Goal: Information Seeking & Learning: Learn about a topic

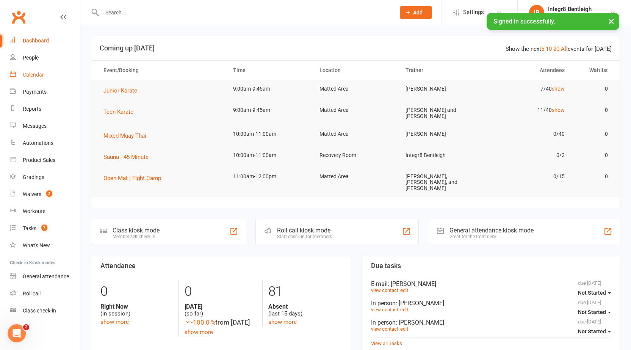
click at [34, 77] on div "Calendar" at bounding box center [33, 75] width 21 height 6
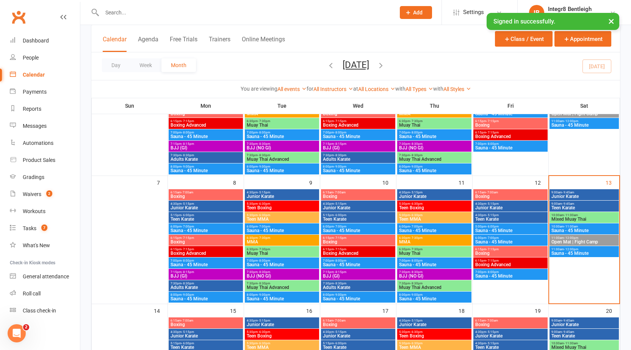
scroll to position [114, 0]
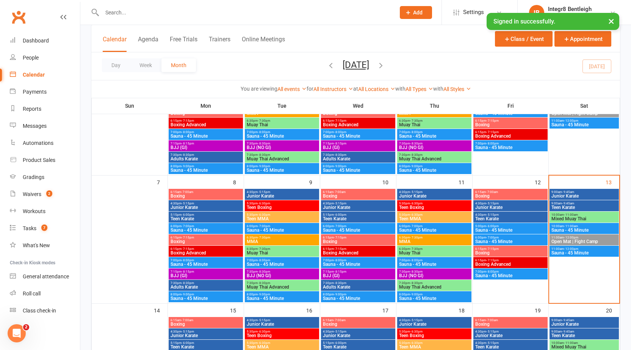
click at [564, 197] on span "Junior Karate" at bounding box center [584, 196] width 66 height 5
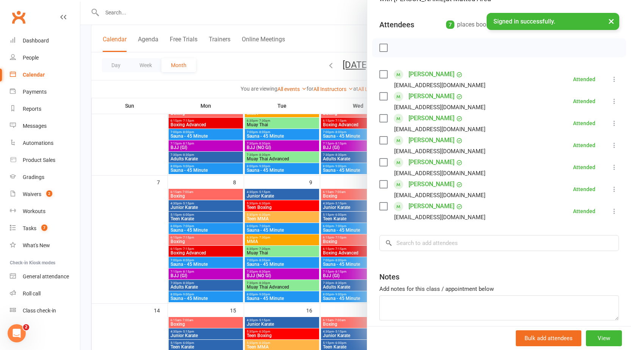
scroll to position [76, 0]
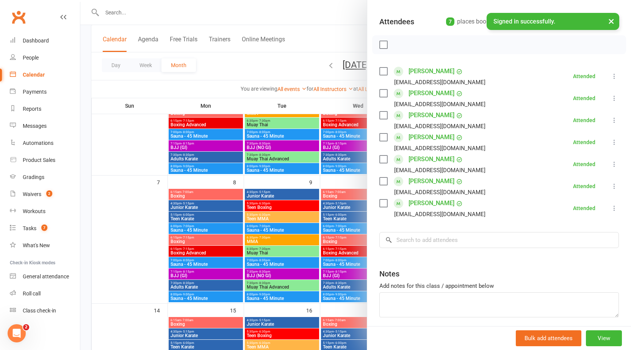
click at [300, 188] on div at bounding box center [355, 175] width 550 height 350
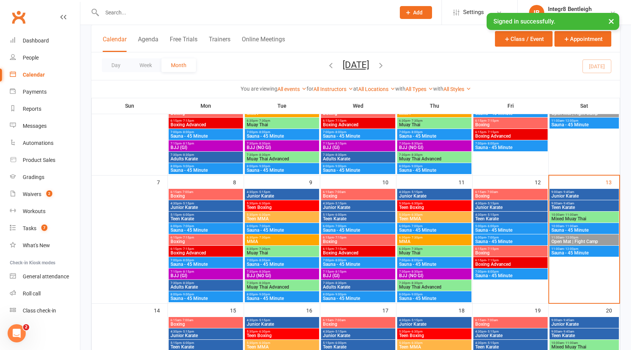
click at [585, 192] on span "9:00am - 9:45am" at bounding box center [584, 191] width 66 height 3
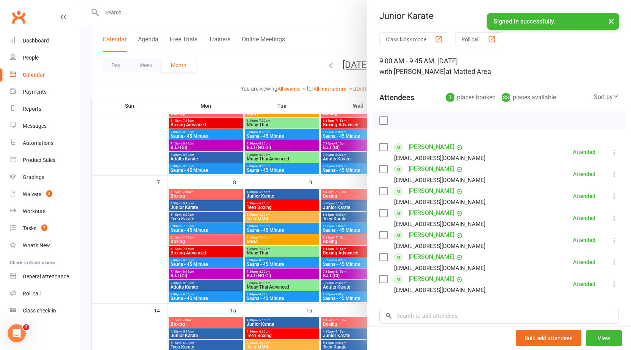
click at [154, 194] on div at bounding box center [355, 175] width 550 height 350
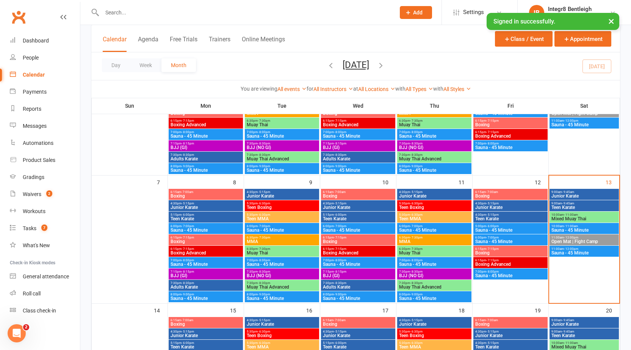
click at [565, 205] on span "Teen Karate" at bounding box center [584, 207] width 66 height 5
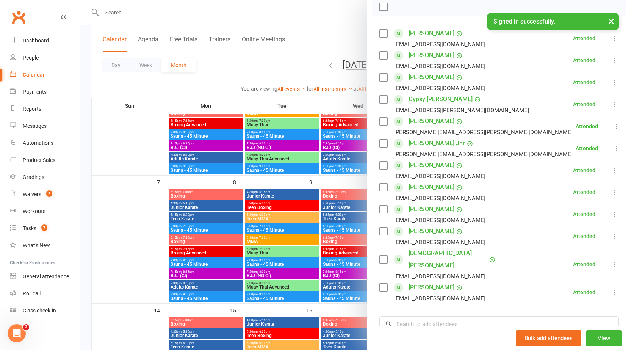
scroll to position [151, 0]
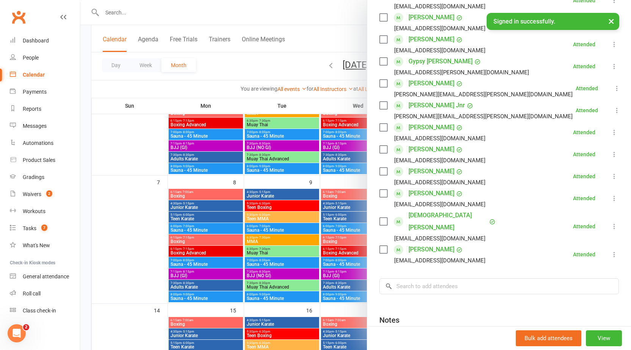
click at [280, 181] on div at bounding box center [355, 175] width 550 height 350
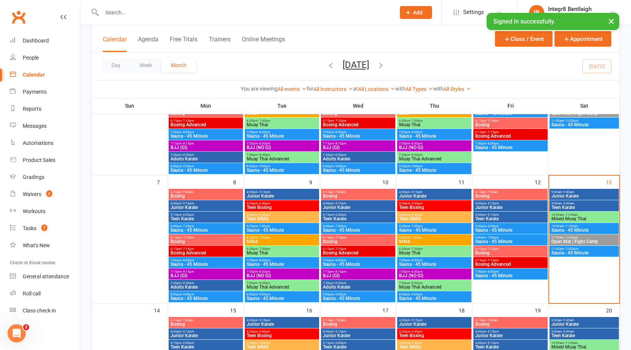
click at [570, 194] on span "Junior Karate" at bounding box center [584, 196] width 66 height 5
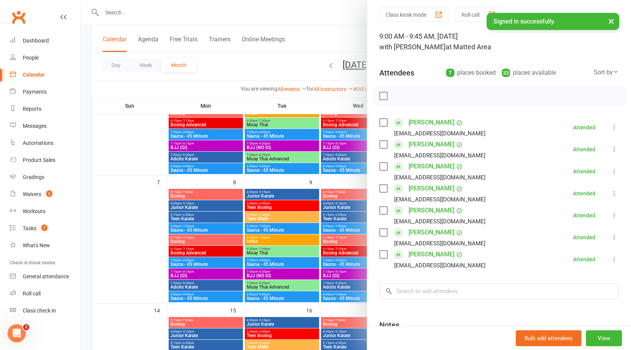
scroll to position [38, 0]
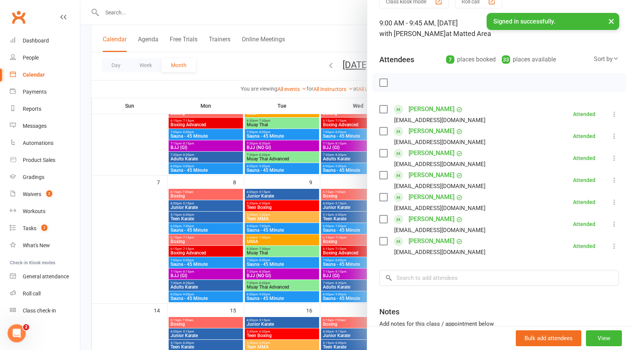
click at [342, 227] on div at bounding box center [355, 175] width 550 height 350
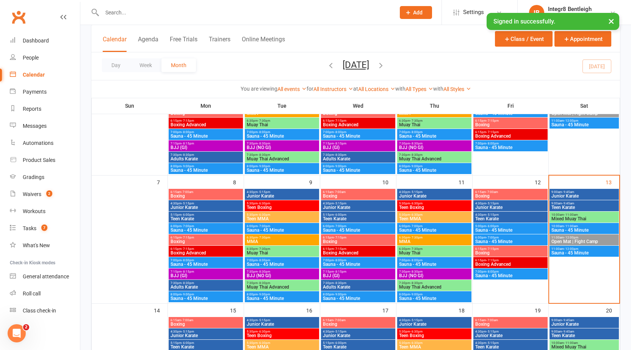
click at [582, 208] on span "Teen Karate" at bounding box center [584, 207] width 66 height 5
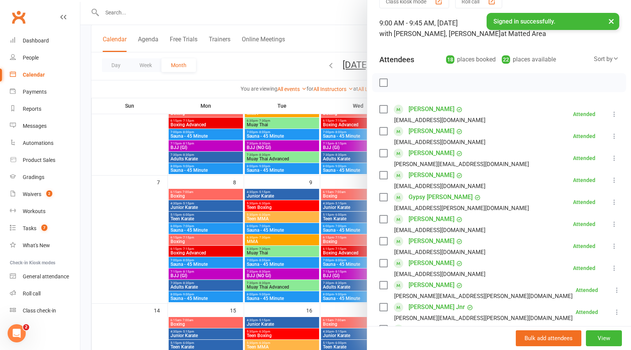
click at [379, 80] on label at bounding box center [383, 83] width 8 height 8
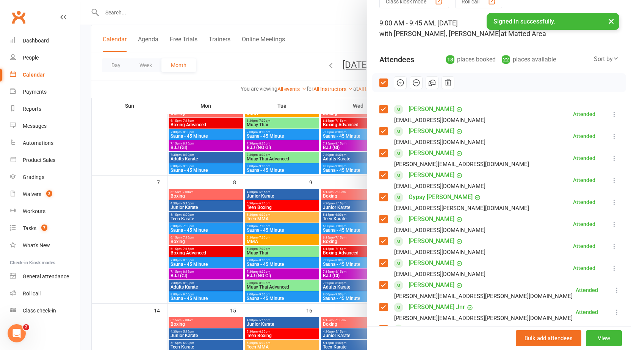
click at [380, 81] on label at bounding box center [383, 83] width 8 height 8
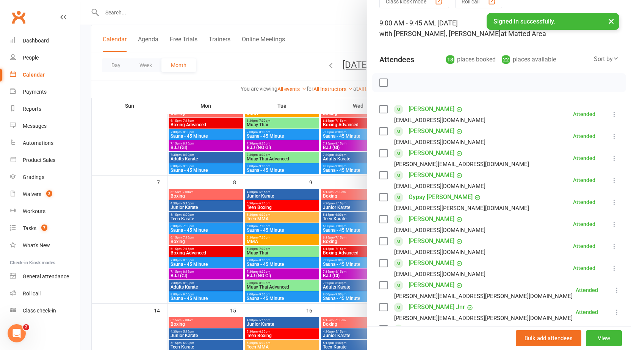
click at [293, 102] on div at bounding box center [355, 175] width 550 height 350
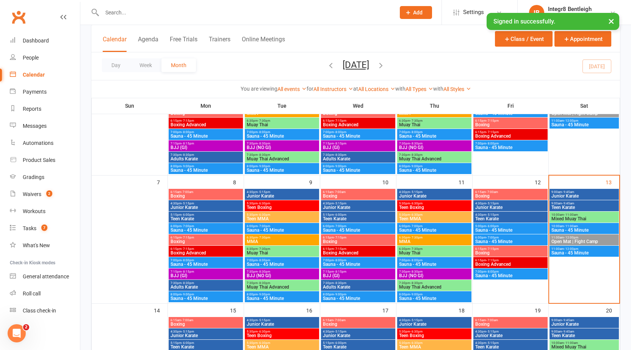
click at [565, 197] on span "Junior Karate" at bounding box center [584, 196] width 66 height 5
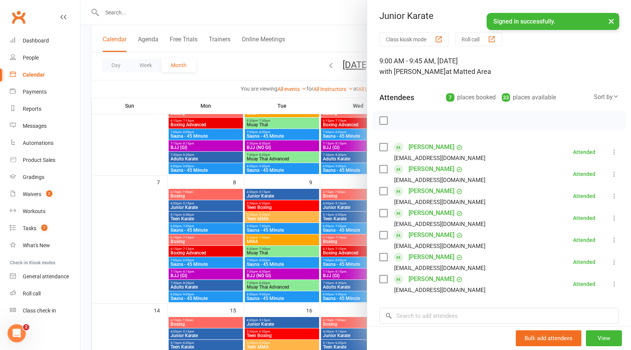
click at [255, 279] on div at bounding box center [355, 175] width 550 height 350
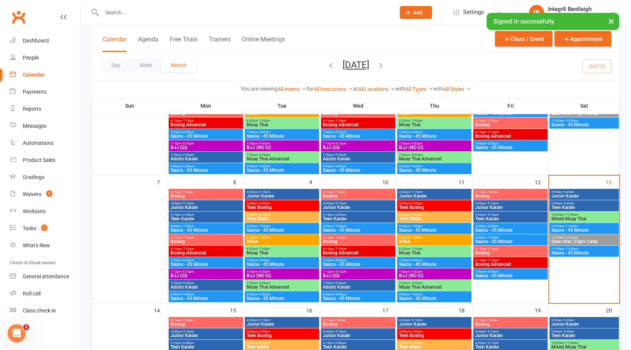
click at [575, 217] on span "Mixed Muay Thai" at bounding box center [584, 218] width 66 height 5
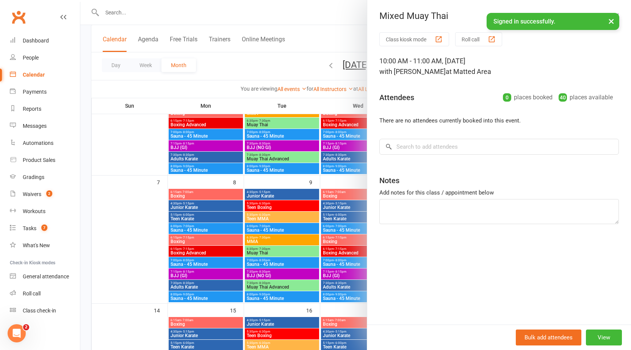
click at [362, 220] on div at bounding box center [355, 175] width 550 height 350
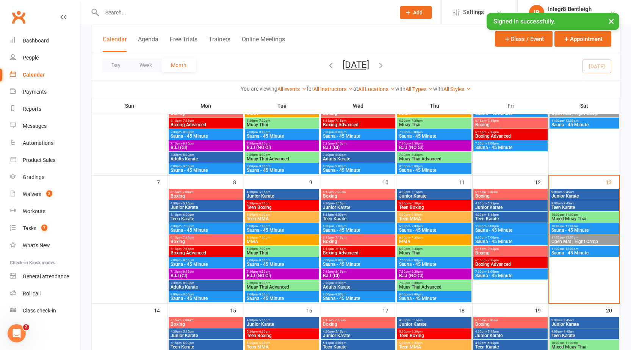
click at [573, 195] on span "Junior Karate" at bounding box center [584, 196] width 66 height 5
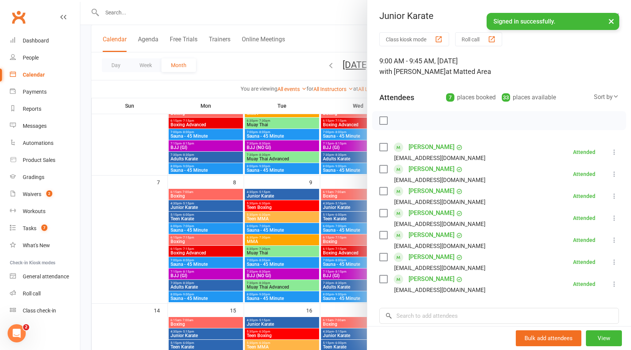
click at [295, 190] on div at bounding box center [355, 175] width 550 height 350
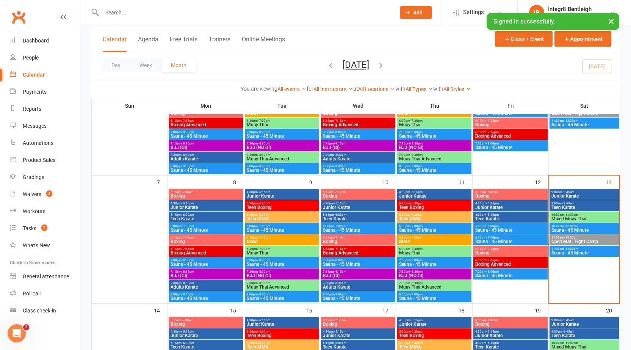
click at [423, 208] on span "Teen Boxing" at bounding box center [433, 207] width 71 height 5
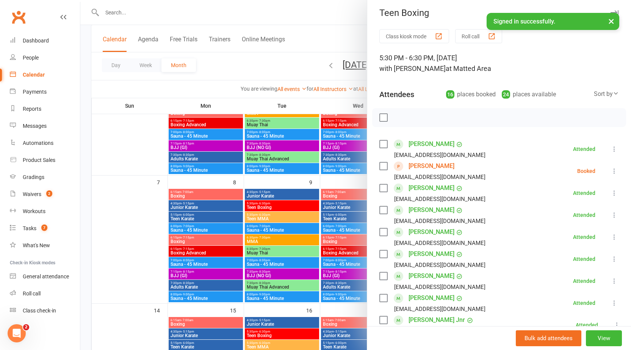
scroll to position [0, 0]
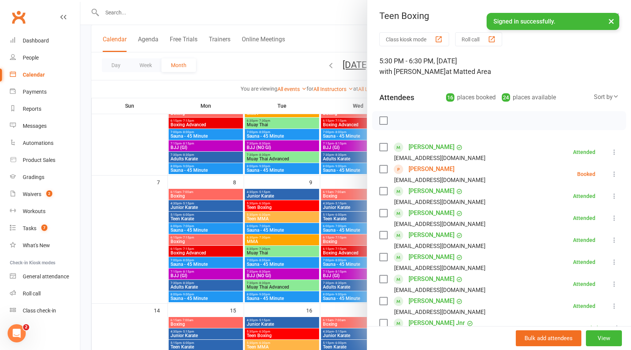
click at [339, 177] on div at bounding box center [355, 175] width 550 height 350
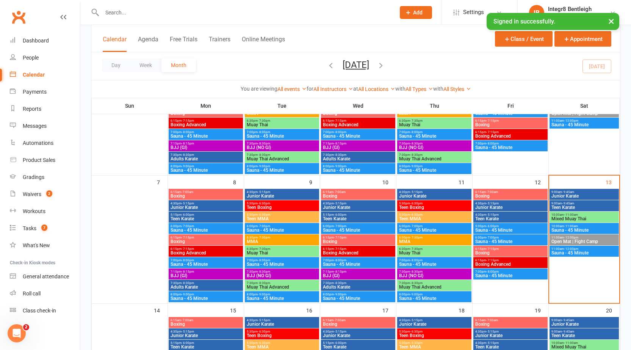
click at [445, 204] on span "5:30pm - 6:30pm" at bounding box center [433, 202] width 71 height 3
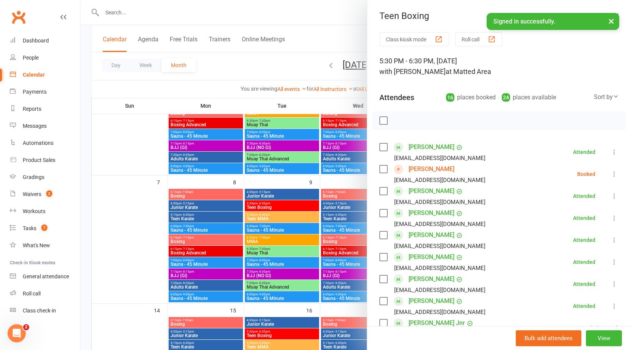
click at [321, 103] on div at bounding box center [355, 175] width 550 height 350
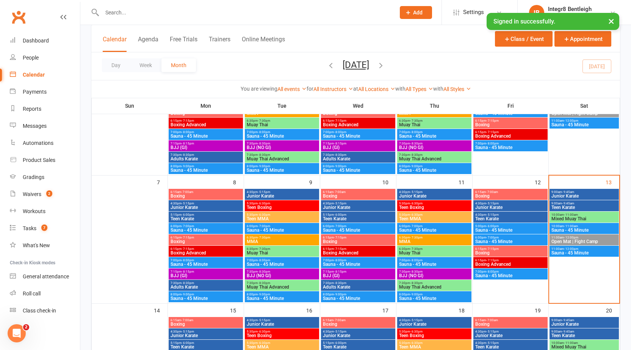
click at [612, 22] on button "×" at bounding box center [611, 21] width 14 height 16
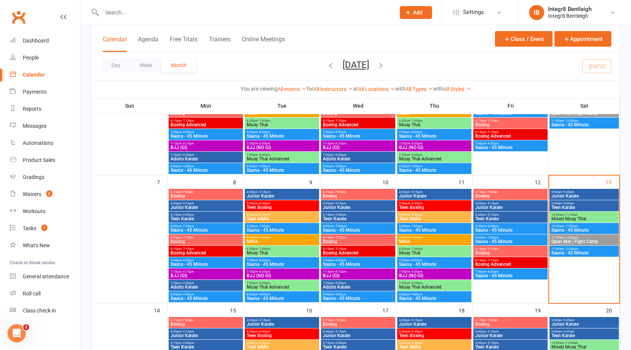
click at [418, 205] on span "Teen Boxing" at bounding box center [433, 207] width 71 height 5
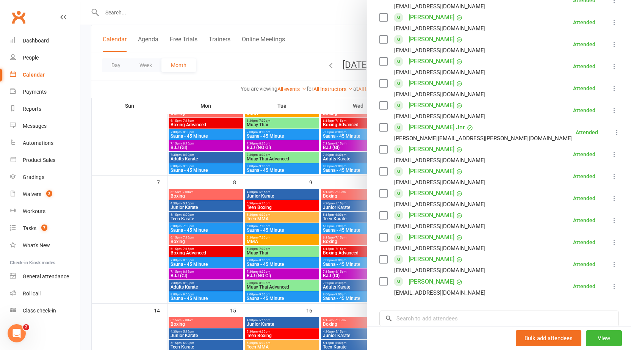
scroll to position [303, 0]
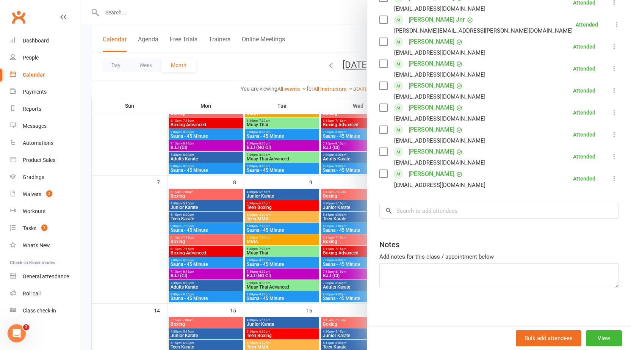
click at [227, 237] on div at bounding box center [355, 175] width 550 height 350
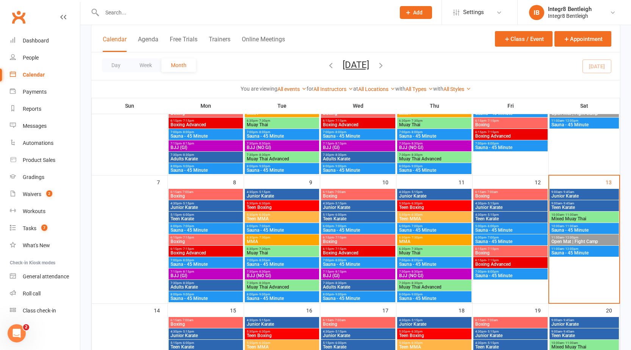
click at [567, 214] on span "- 11:00am" at bounding box center [571, 214] width 14 height 3
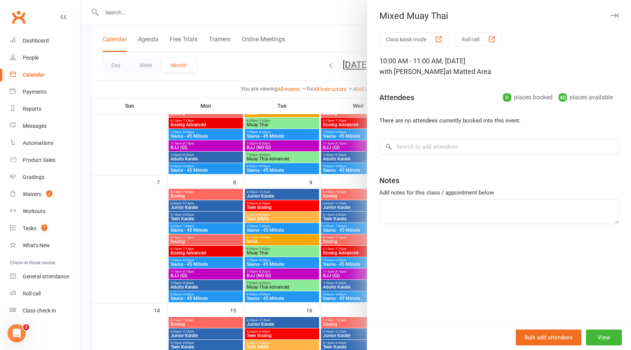
click at [293, 188] on div at bounding box center [355, 175] width 550 height 350
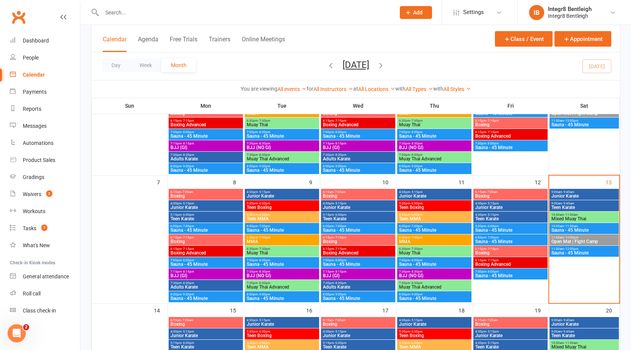
click at [598, 205] on span "Teen Karate" at bounding box center [584, 207] width 66 height 5
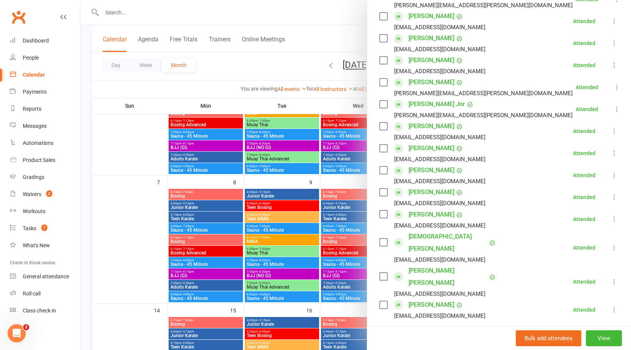
scroll to position [265, 0]
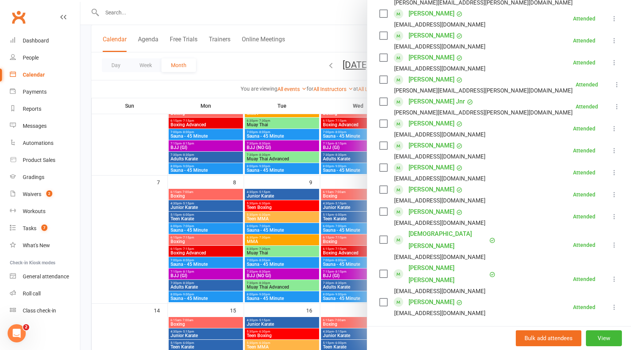
click at [315, 211] on div at bounding box center [355, 175] width 550 height 350
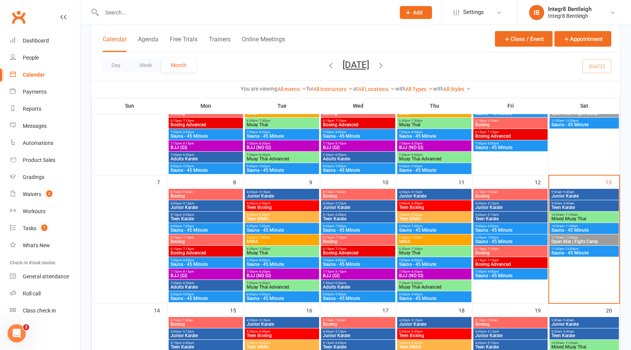
click at [580, 219] on span "Mixed Muay Thai" at bounding box center [584, 218] width 66 height 5
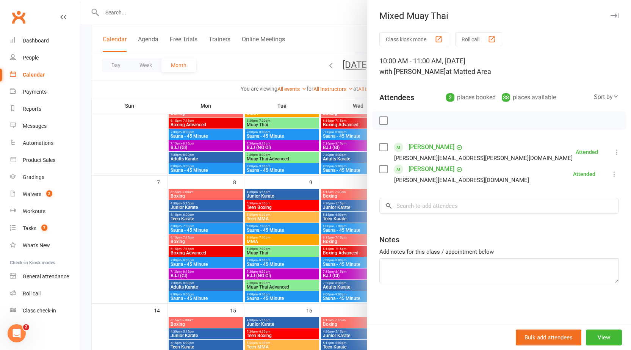
click at [288, 166] on div at bounding box center [355, 175] width 550 height 350
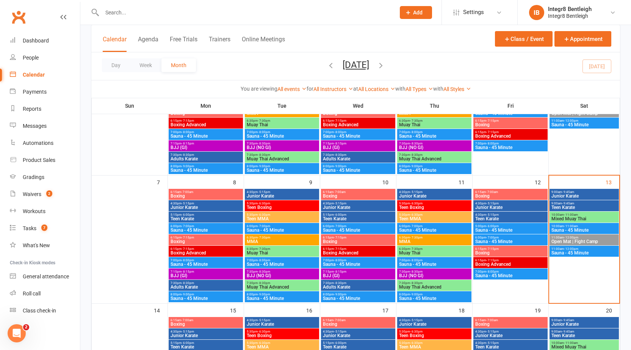
click at [573, 242] on span "Open Mat | Fight Camp" at bounding box center [584, 241] width 66 height 5
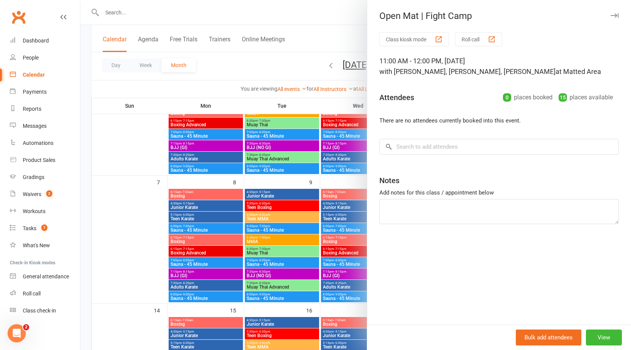
click at [327, 173] on div at bounding box center [355, 175] width 550 height 350
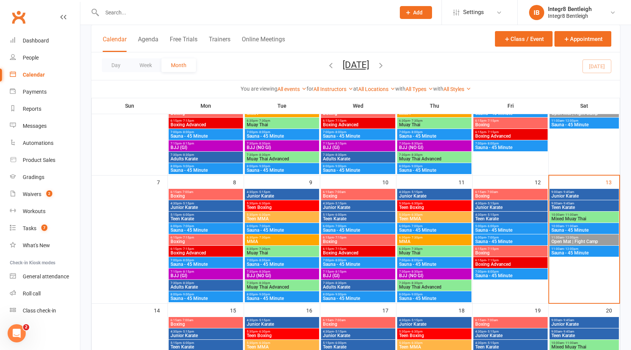
click at [564, 205] on span "Teen Karate" at bounding box center [584, 207] width 66 height 5
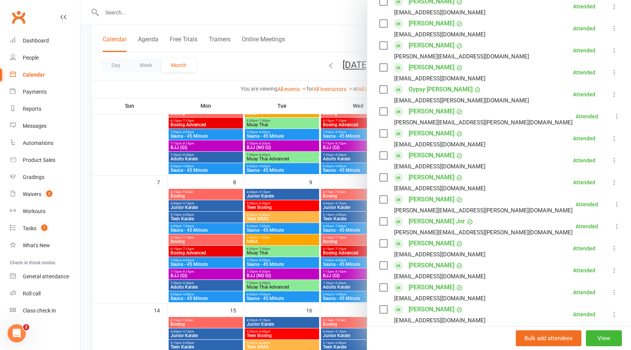
scroll to position [189, 0]
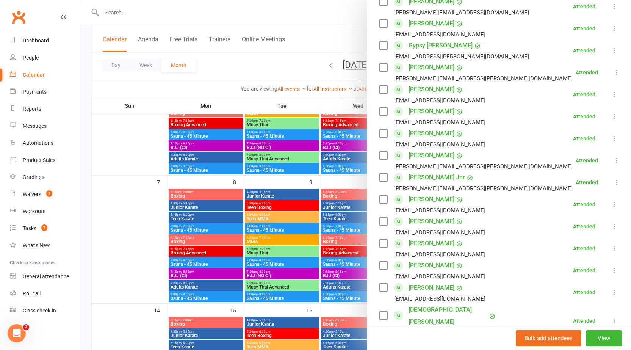
click at [307, 181] on div at bounding box center [355, 175] width 550 height 350
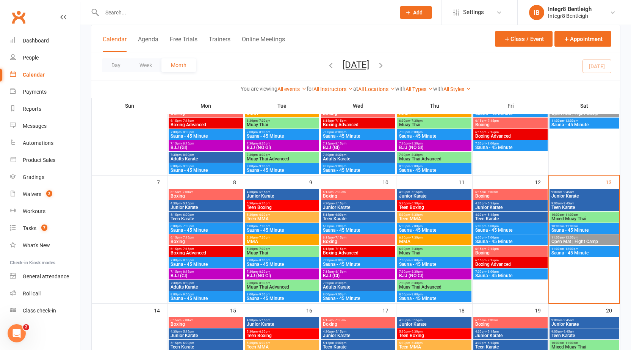
click at [595, 194] on span "Junior Karate" at bounding box center [584, 196] width 66 height 5
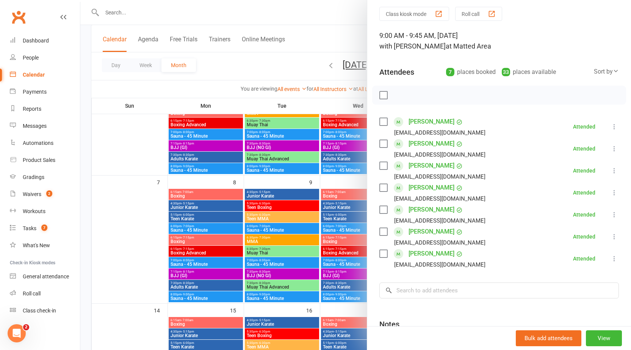
scroll to position [38, 0]
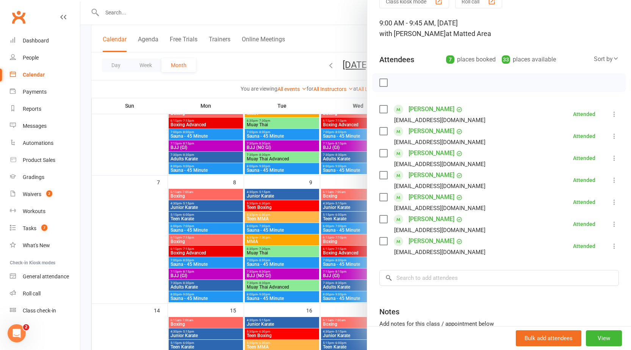
click at [319, 172] on div at bounding box center [355, 175] width 550 height 350
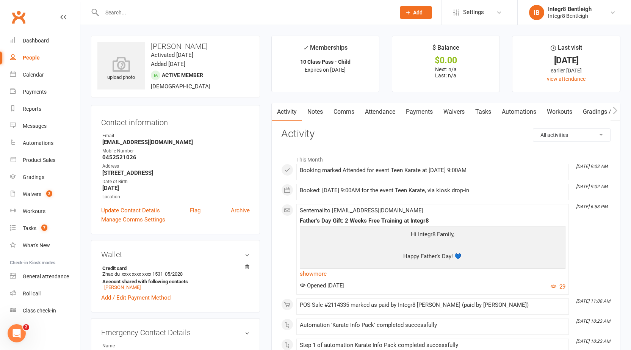
click at [314, 108] on link "Notes" at bounding box center [315, 111] width 26 height 17
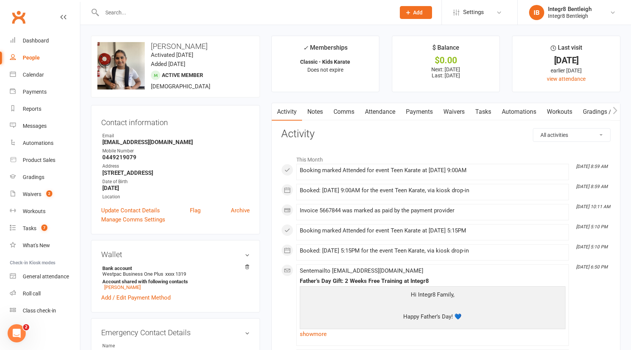
click at [313, 108] on link "Notes" at bounding box center [315, 111] width 26 height 17
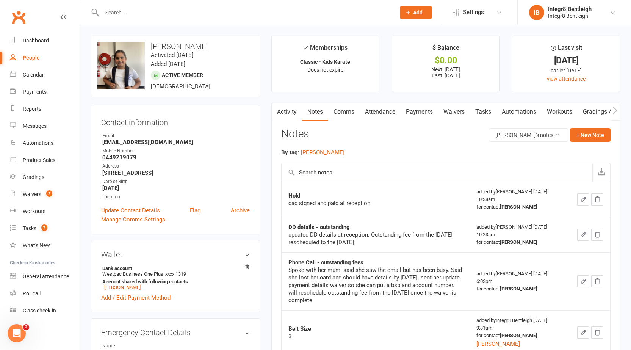
click at [375, 110] on link "Attendance" at bounding box center [379, 111] width 41 height 17
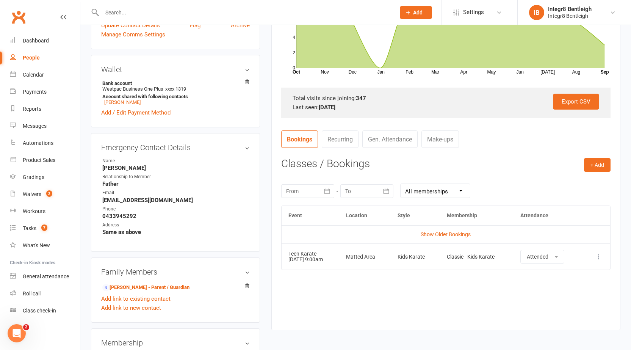
scroll to position [189, 0]
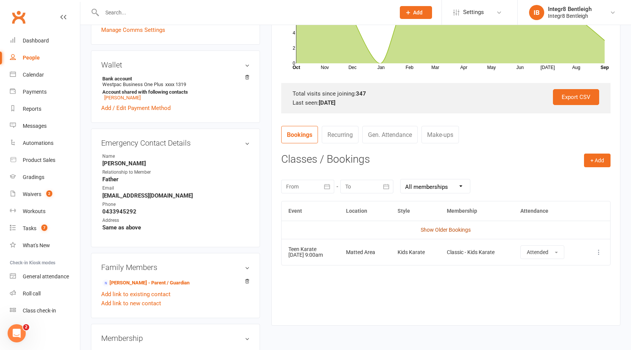
click at [440, 228] on link "Show Older Bookings" at bounding box center [445, 229] width 50 height 6
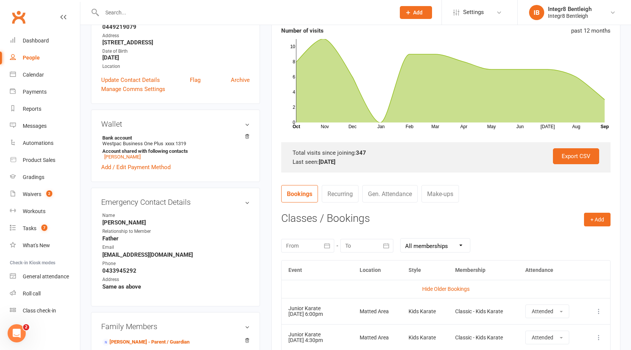
scroll to position [0, 0]
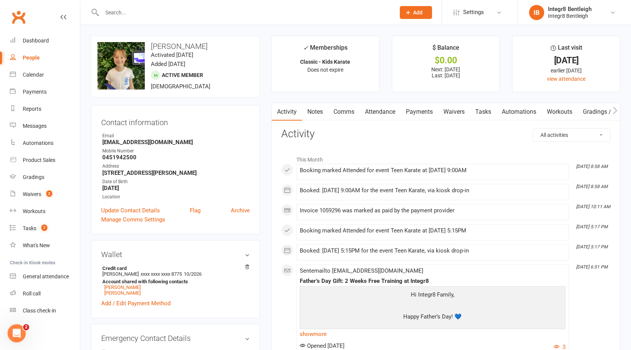
click at [312, 107] on link "Notes" at bounding box center [315, 111] width 26 height 17
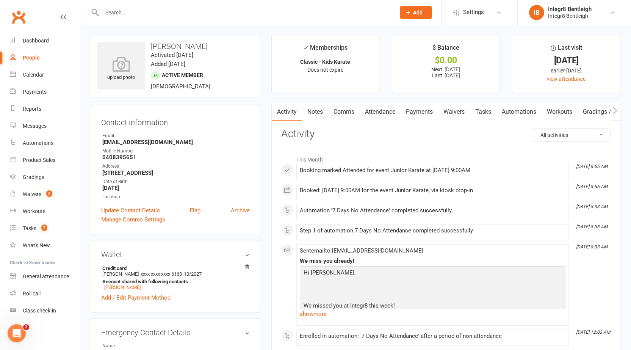
click at [321, 118] on link "Notes" at bounding box center [315, 111] width 26 height 17
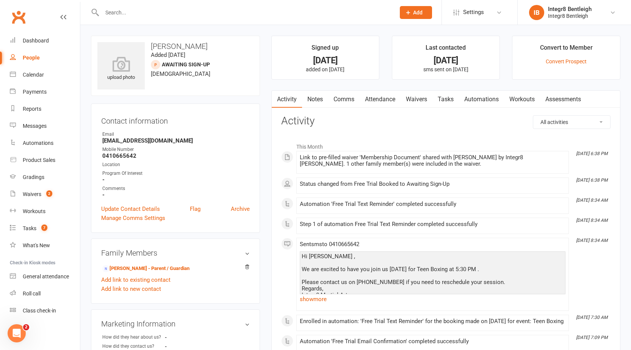
click at [314, 100] on link "Notes" at bounding box center [315, 99] width 26 height 17
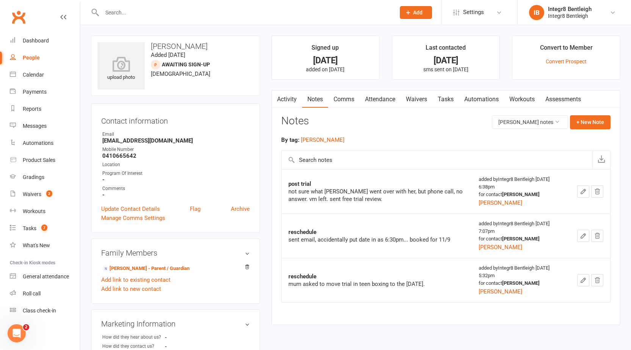
click at [295, 98] on link "Activity" at bounding box center [287, 99] width 30 height 17
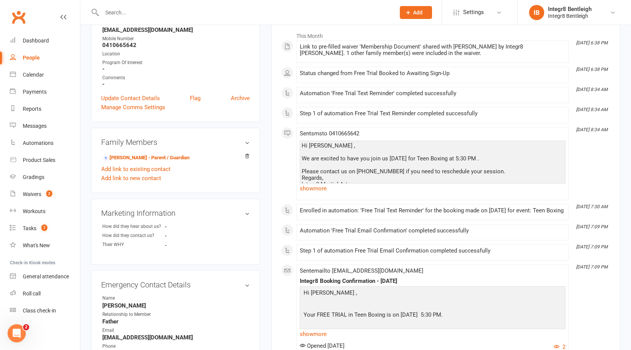
scroll to position [114, 0]
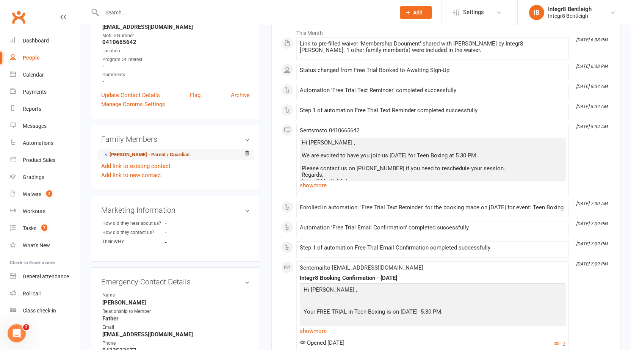
click at [124, 151] on link "Natasha Bodek - Parent / Guardian" at bounding box center [145, 155] width 87 height 8
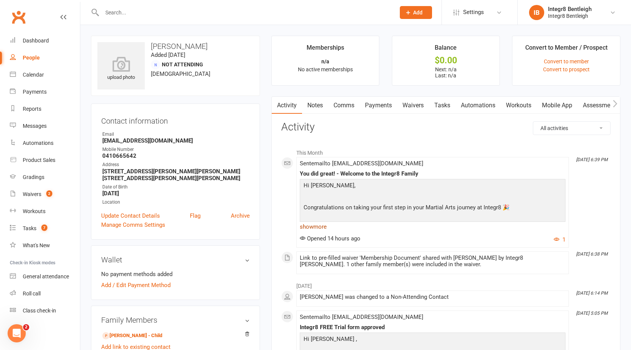
click at [318, 229] on link "show more" at bounding box center [433, 226] width 266 height 11
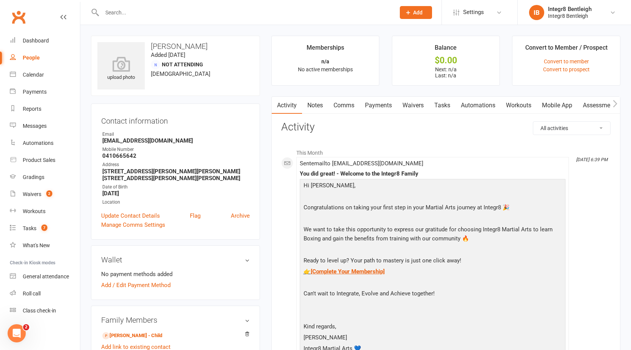
click at [8, 57] on li "People" at bounding box center [40, 57] width 80 height 17
click at [17, 59] on link "People" at bounding box center [45, 57] width 70 height 17
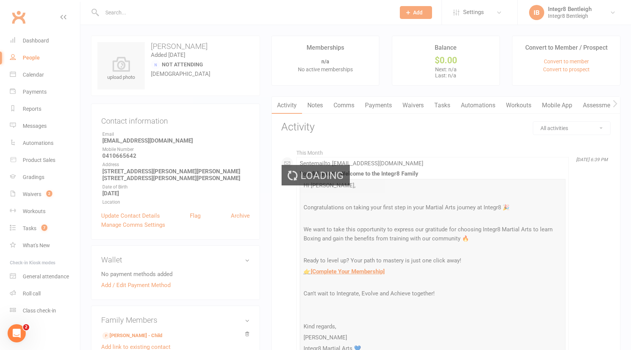
select select "100"
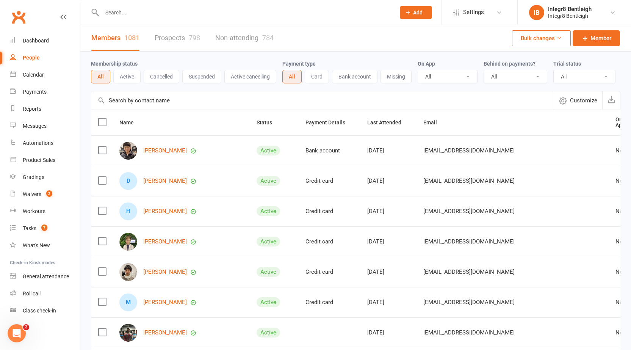
click at [278, 9] on input "text" at bounding box center [245, 12] width 290 height 11
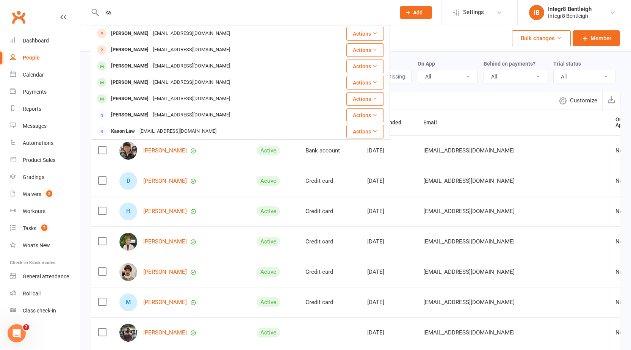
type input "k"
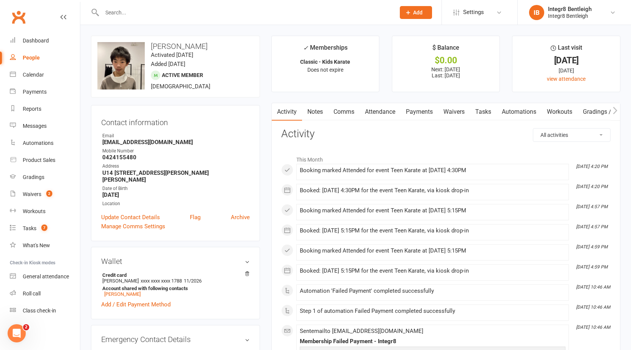
click at [365, 112] on link "Attendance" at bounding box center [379, 111] width 41 height 17
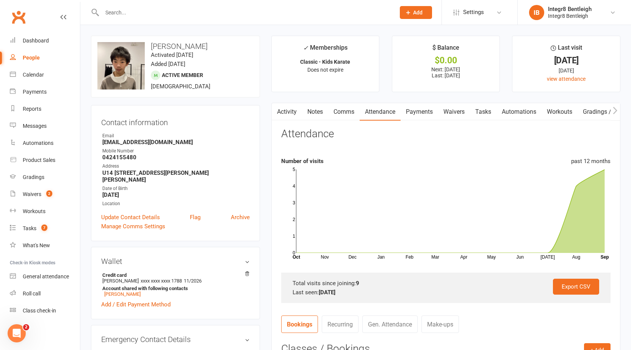
click at [280, 109] on button "button" at bounding box center [276, 111] width 9 height 17
click at [291, 110] on link "Activity" at bounding box center [287, 111] width 30 height 17
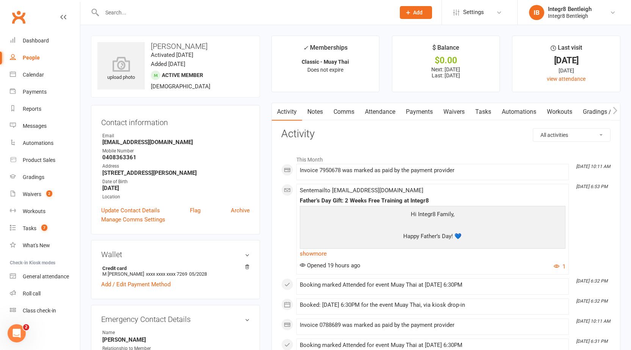
click at [320, 106] on link "Notes" at bounding box center [315, 111] width 26 height 17
